Goal: Information Seeking & Learning: Learn about a topic

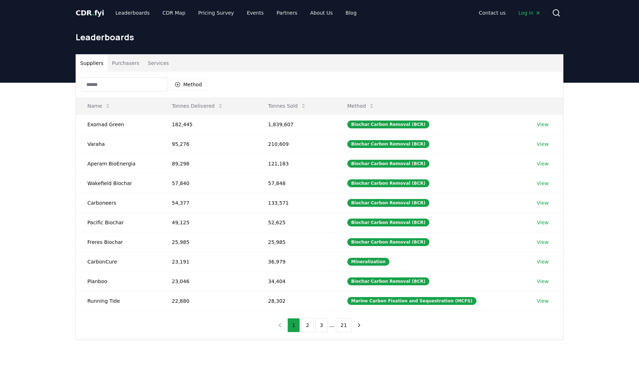
click at [158, 62] on button "Services" at bounding box center [159, 63] width 30 height 17
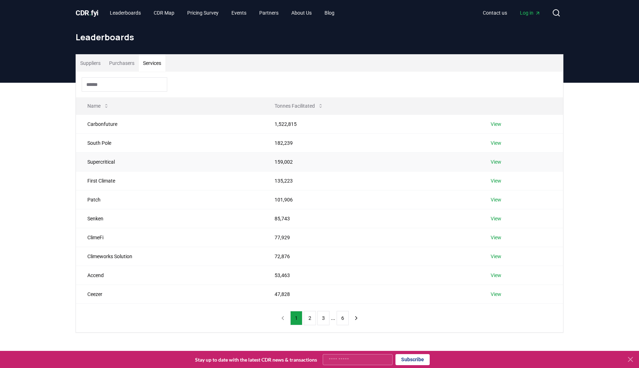
click at [496, 162] on link "View" at bounding box center [496, 161] width 11 height 7
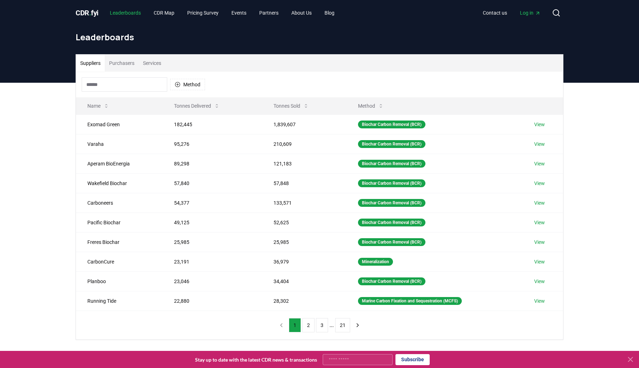
click at [127, 14] on link "Leaderboards" at bounding box center [125, 12] width 42 height 13
click at [153, 67] on button "Services" at bounding box center [152, 63] width 27 height 17
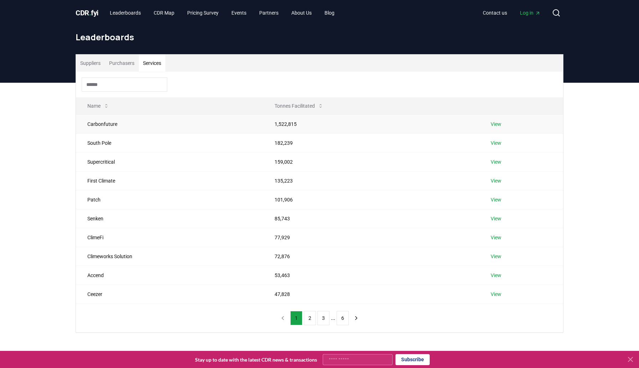
click at [497, 125] on link "View" at bounding box center [496, 124] width 11 height 7
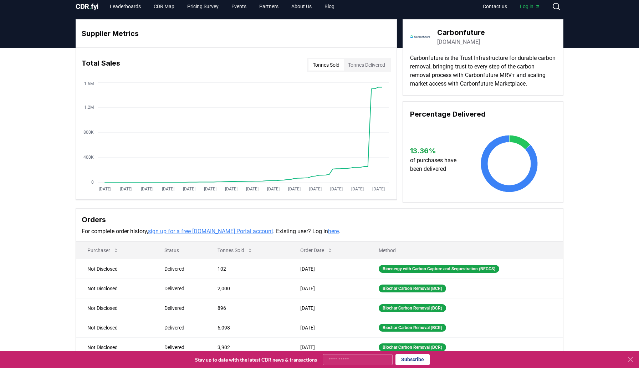
scroll to position [6, 0]
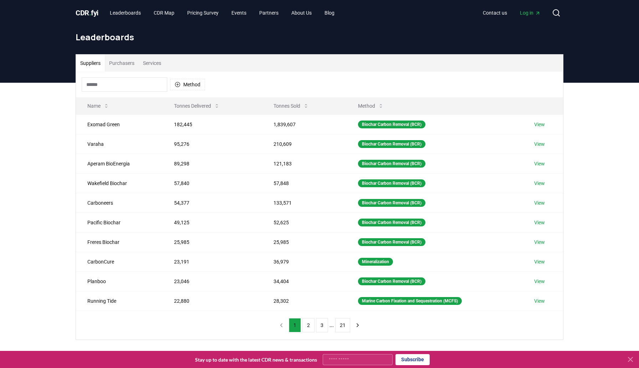
click at [161, 66] on button "Services" at bounding box center [152, 63] width 27 height 17
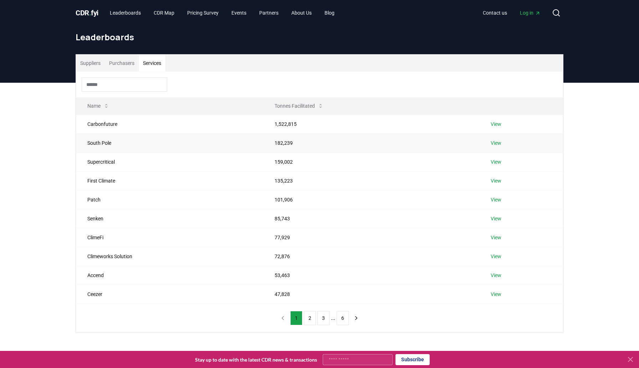
click at [495, 142] on link "View" at bounding box center [496, 142] width 11 height 7
